Goal: Navigation & Orientation: Go to known website

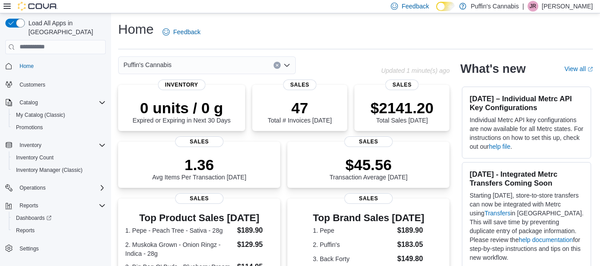
click at [315, 34] on div "Home Feedback" at bounding box center [355, 31] width 474 height 23
click at [264, 33] on div "Home Feedback" at bounding box center [355, 31] width 474 height 23
click at [350, 70] on div "Puffin's Cannabis" at bounding box center [249, 65] width 263 height 18
